Goal: Information Seeking & Learning: Understand process/instructions

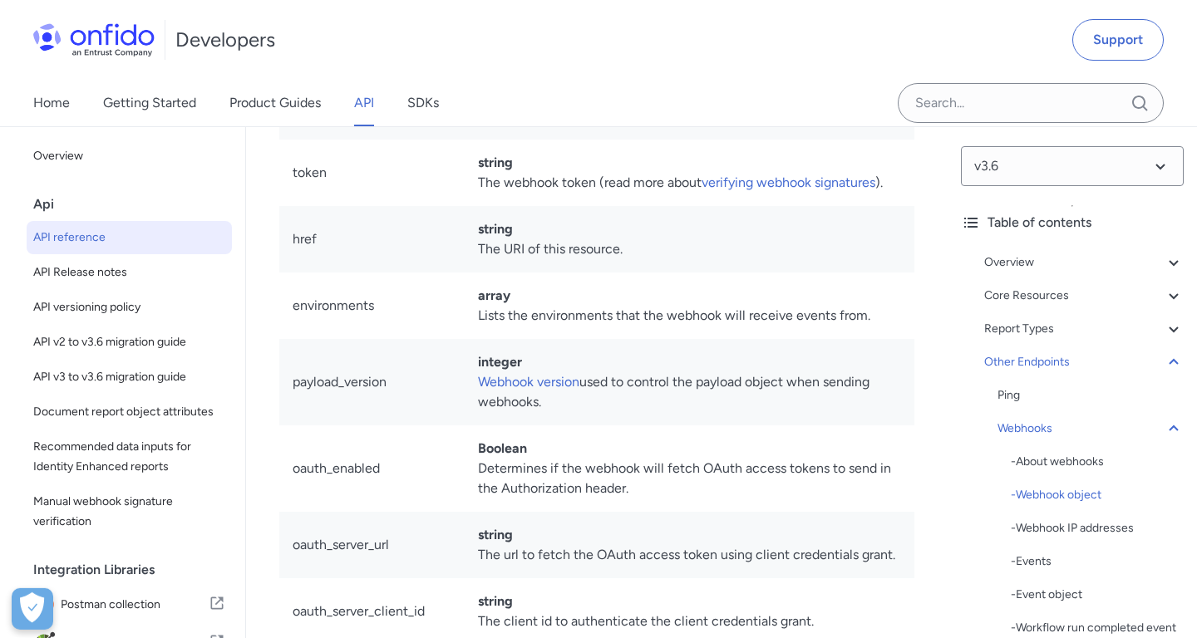
scroll to position [157594, 0]
click at [785, 190] on link "verifying webhook signatures" at bounding box center [789, 182] width 174 height 16
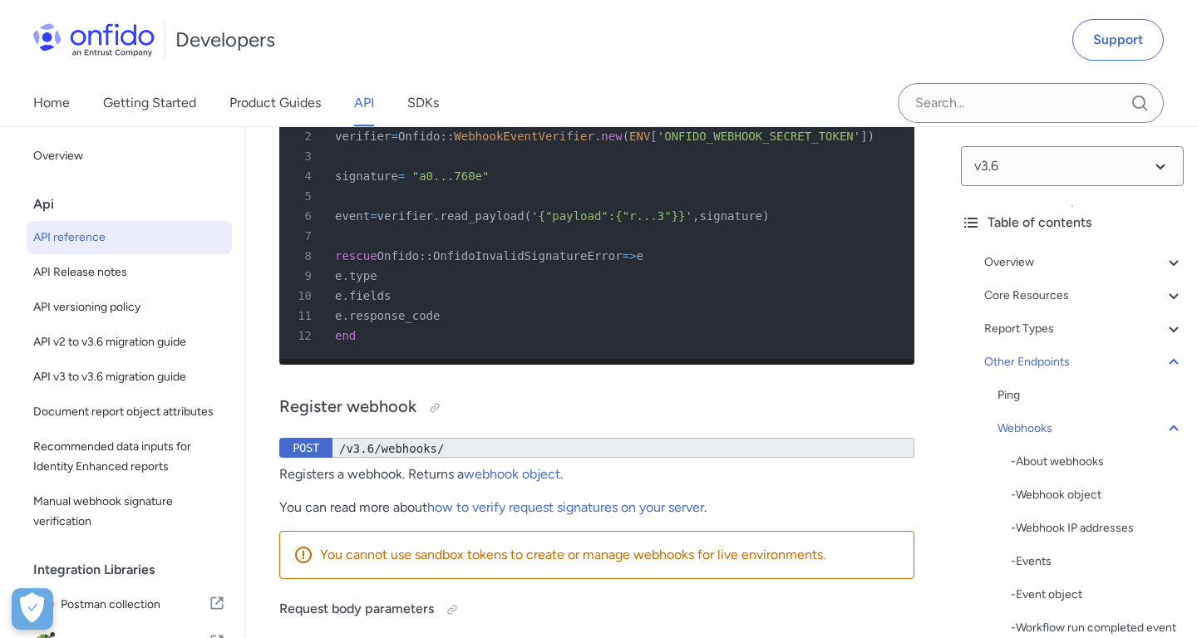
scroll to position [171443, 0]
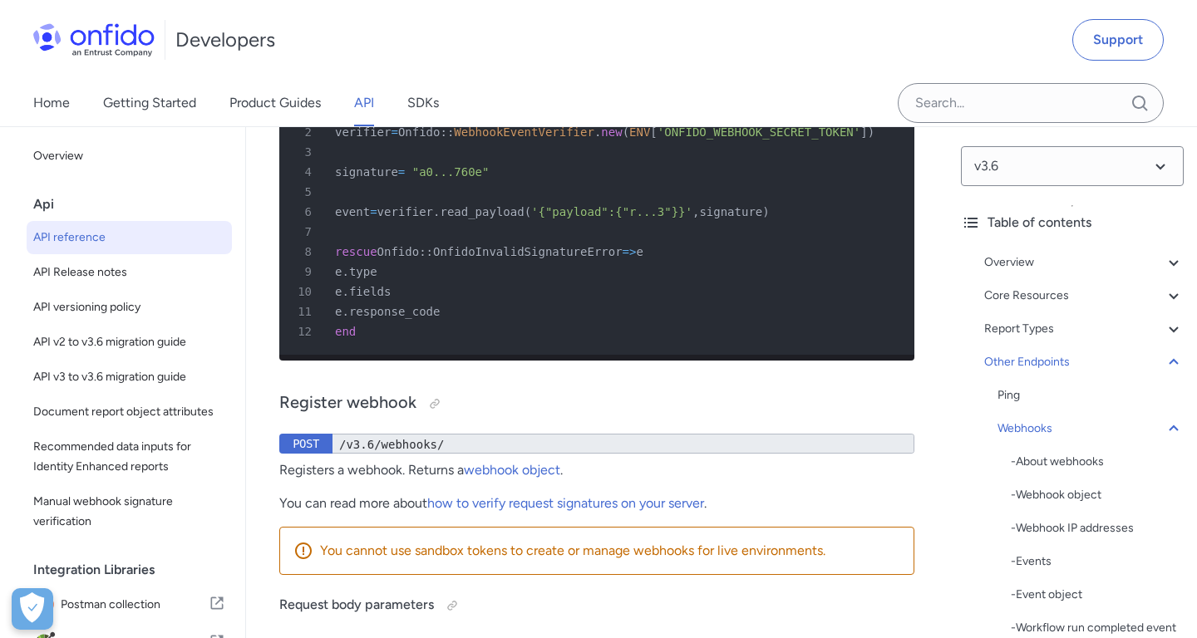
click at [746, 38] on select "ruby python php javascript java" at bounding box center [808, 57] width 125 height 38
select select "javascript"
click option "javascript" at bounding box center [0, 0] width 0 height 0
select select "javascript"
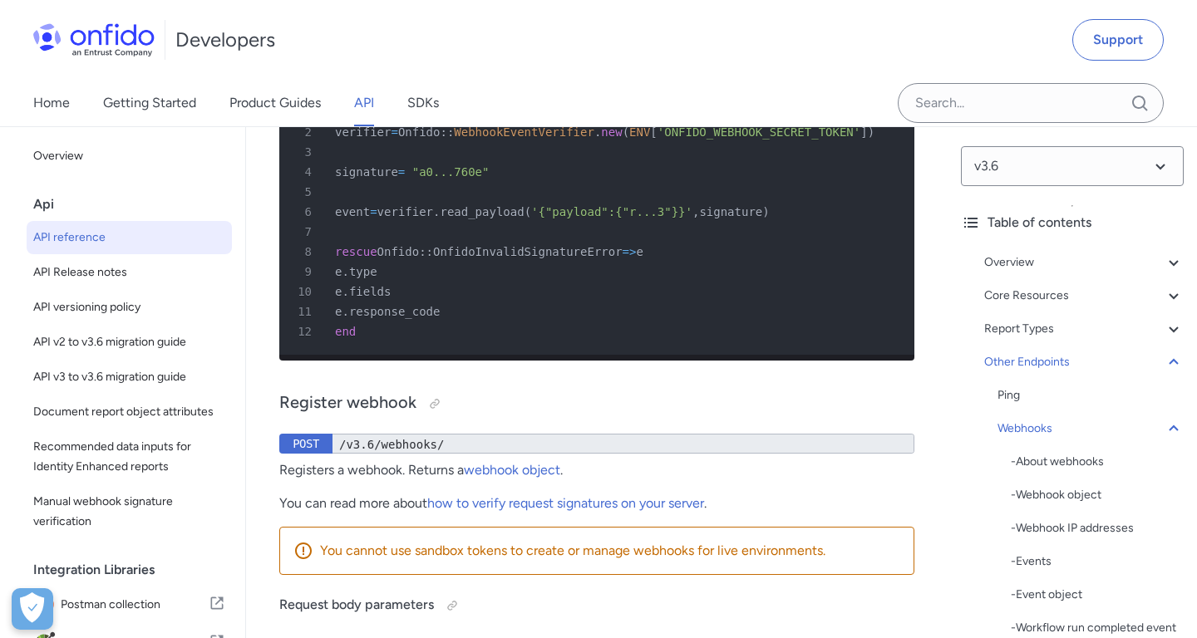
select select "javascript"
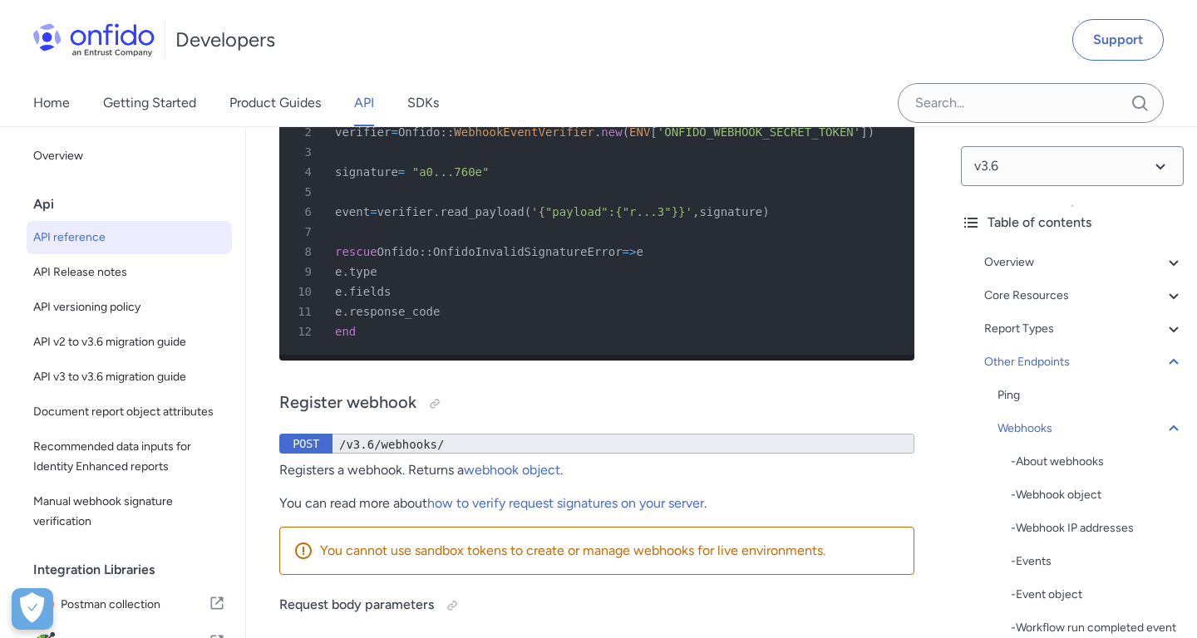
select select "javascript"
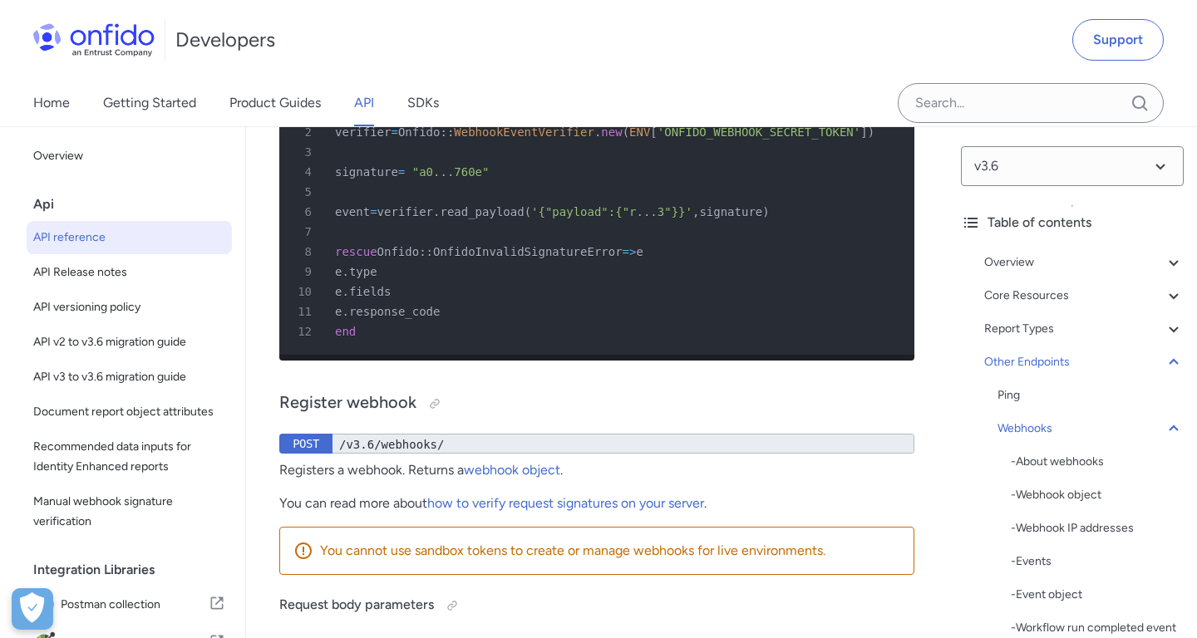
select select "javascript"
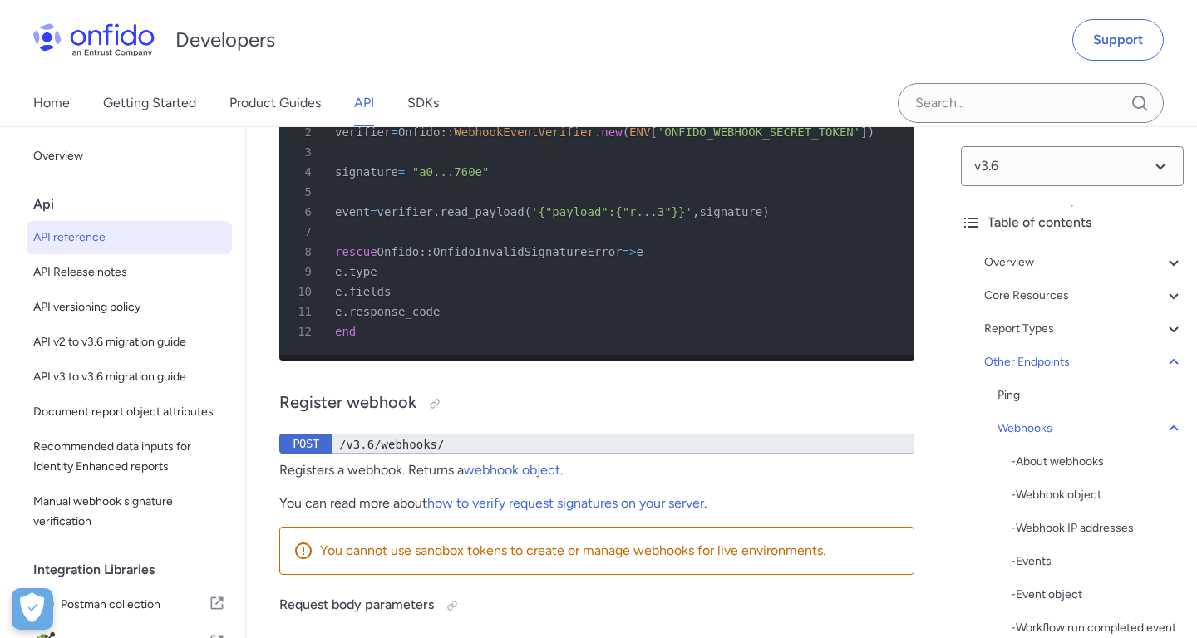
select select "javascript"
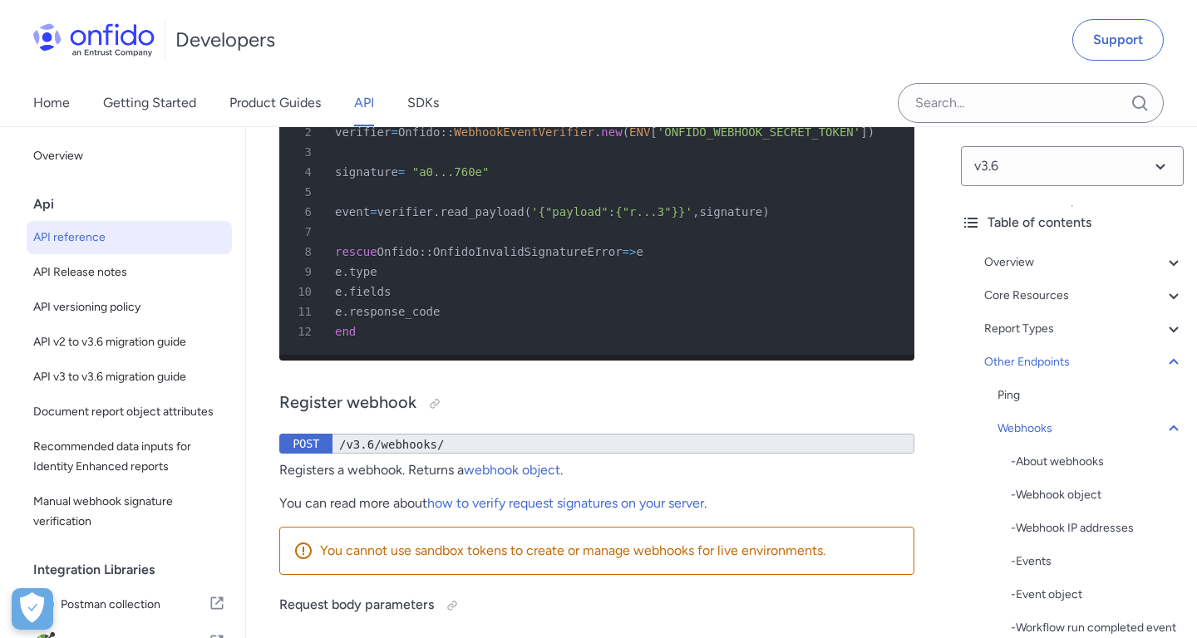
select select "javascript"
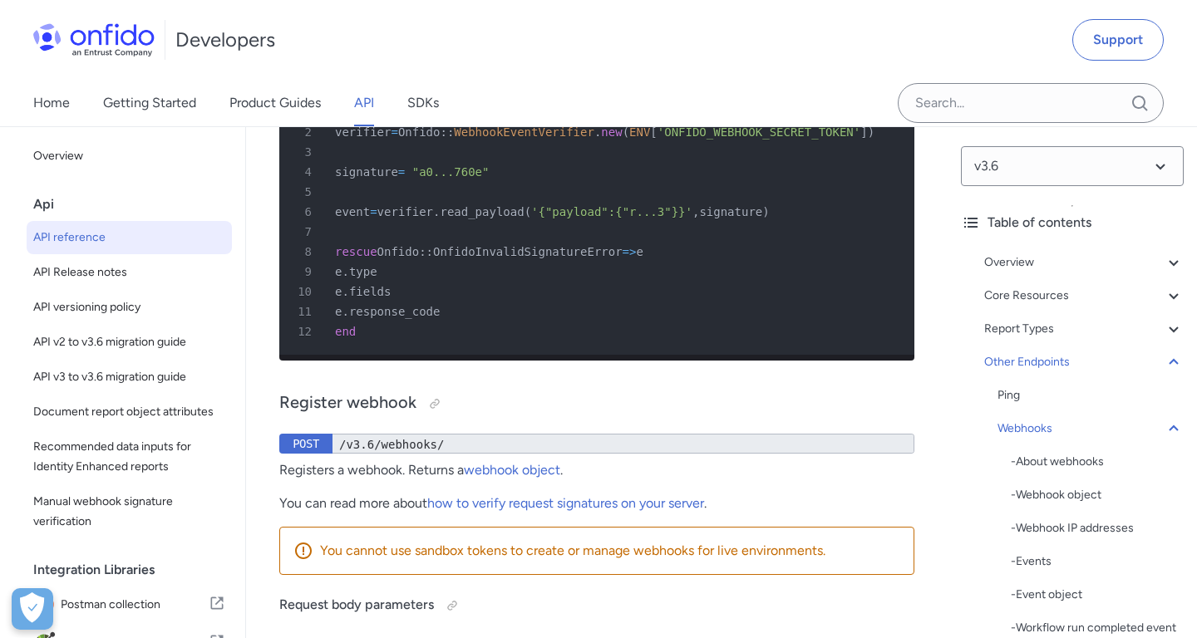
select select "javascript"
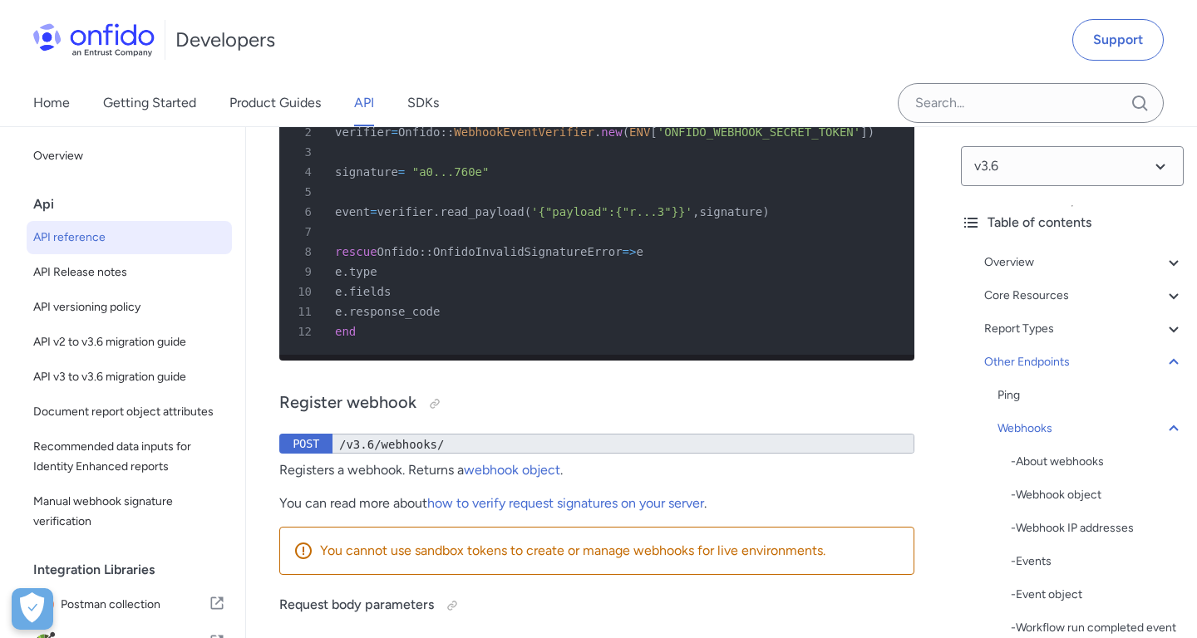
select select "javascript"
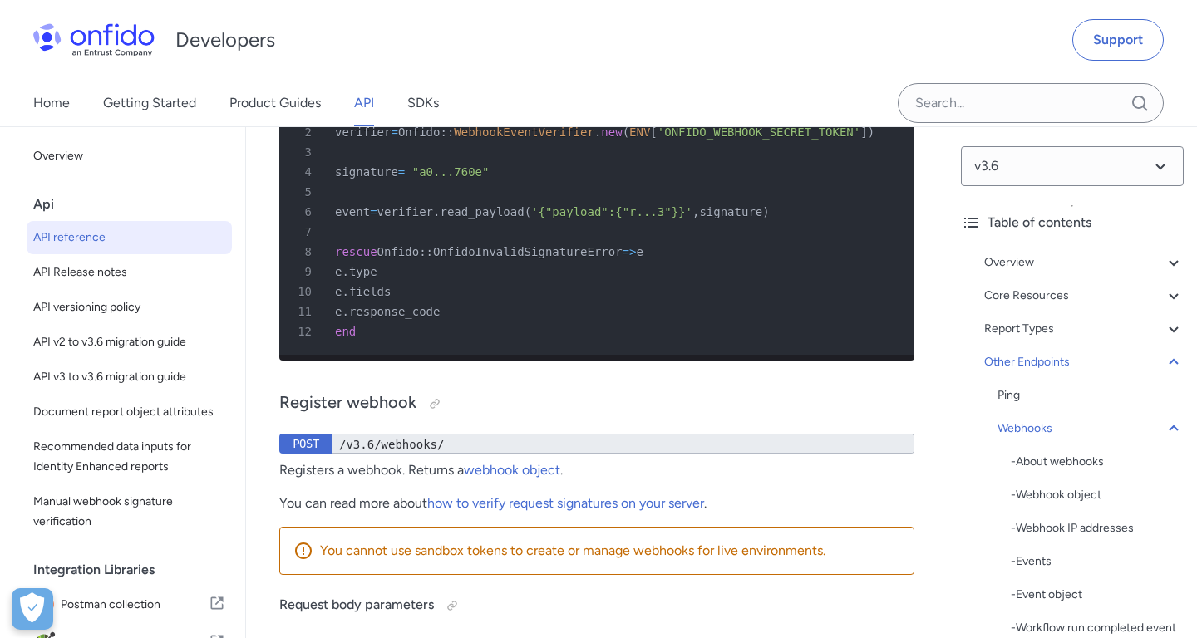
select select "javascript"
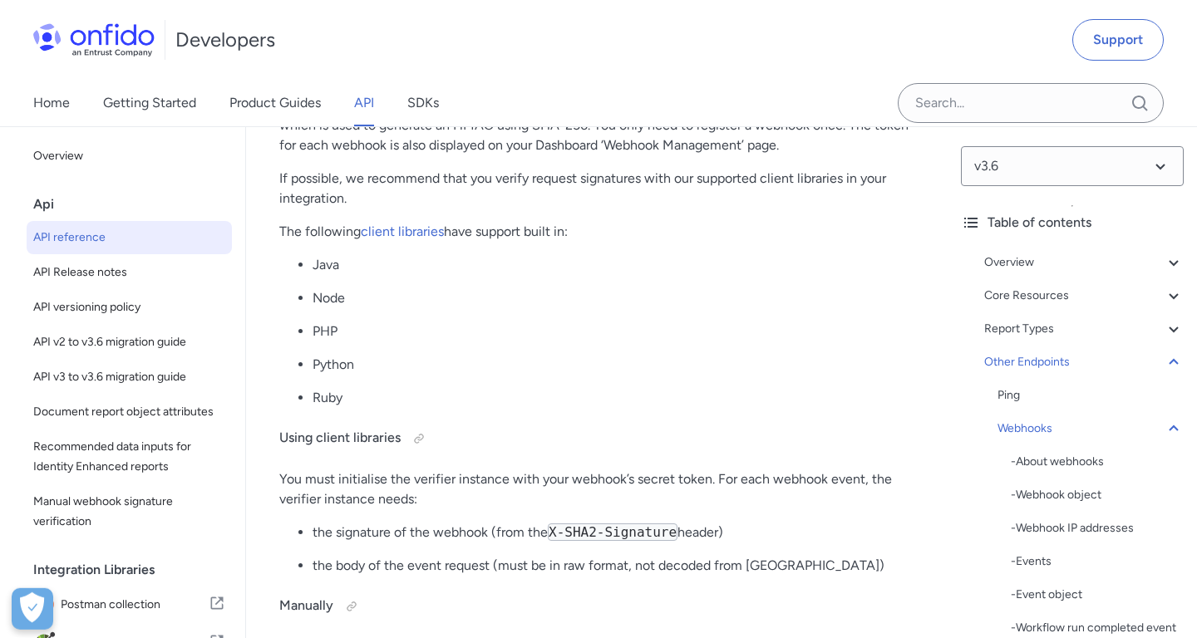
scroll to position [170024, 0]
